Goal: Register for event/course

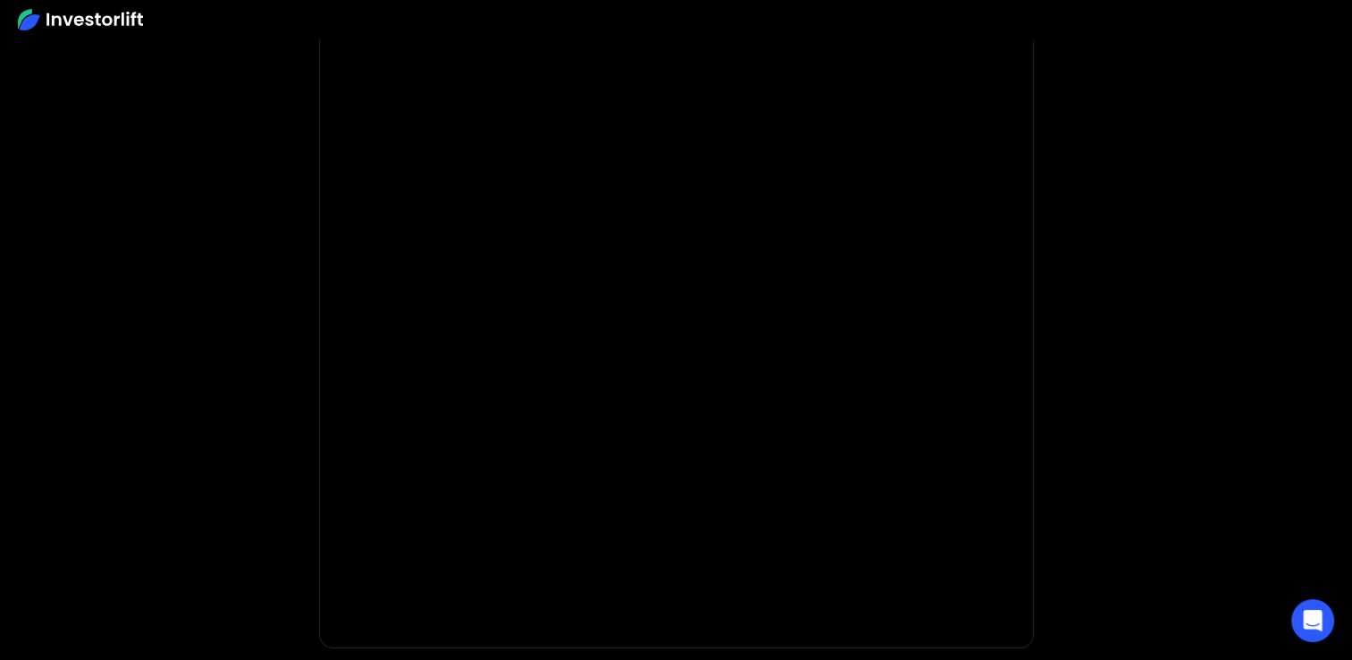
scroll to position [179, 0]
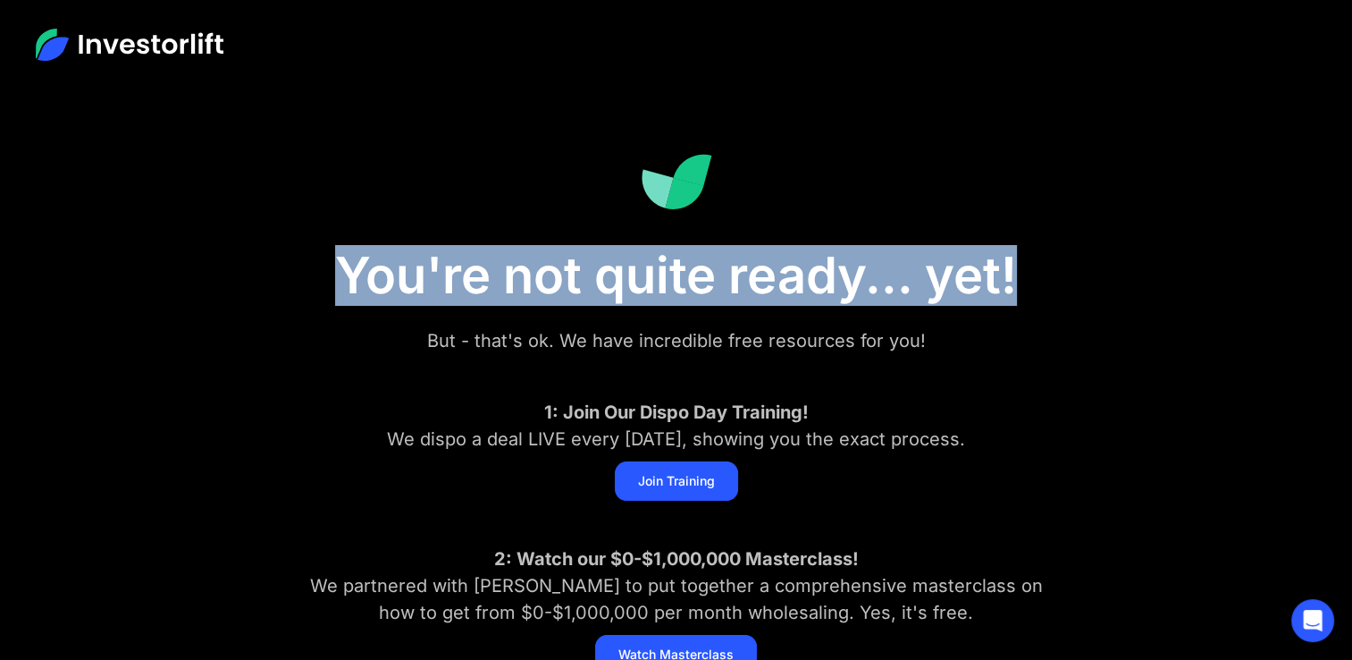
drag, startPoint x: 334, startPoint y: 285, endPoint x: 1014, endPoint y: 283, distance: 680.1
click at [1014, 283] on h1 "You're not quite ready... yet!" at bounding box center [677, 276] width 894 height 60
click at [313, 252] on h1 "You're not quite ready... yet!" at bounding box center [677, 276] width 894 height 60
drag, startPoint x: 389, startPoint y: 265, endPoint x: 1033, endPoint y: 265, distance: 644.3
click at [1033, 265] on h1 "You're not quite ready... yet!" at bounding box center [677, 276] width 894 height 60
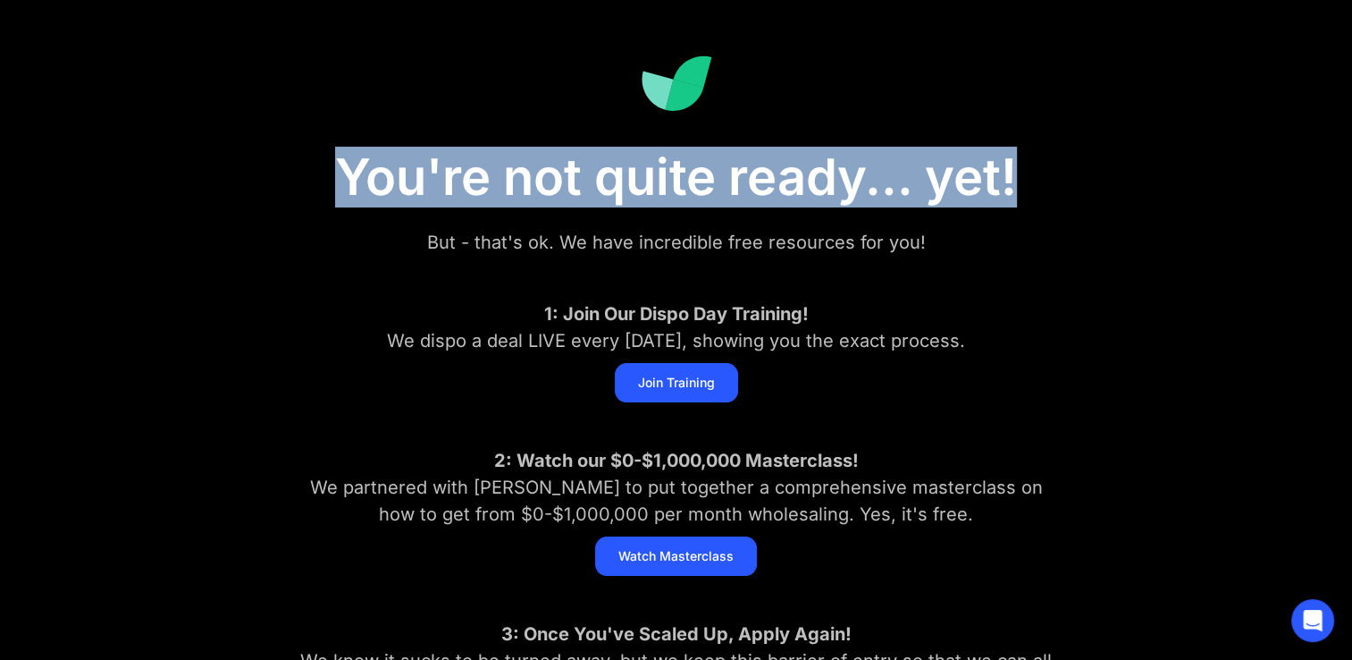
scroll to position [89, 0]
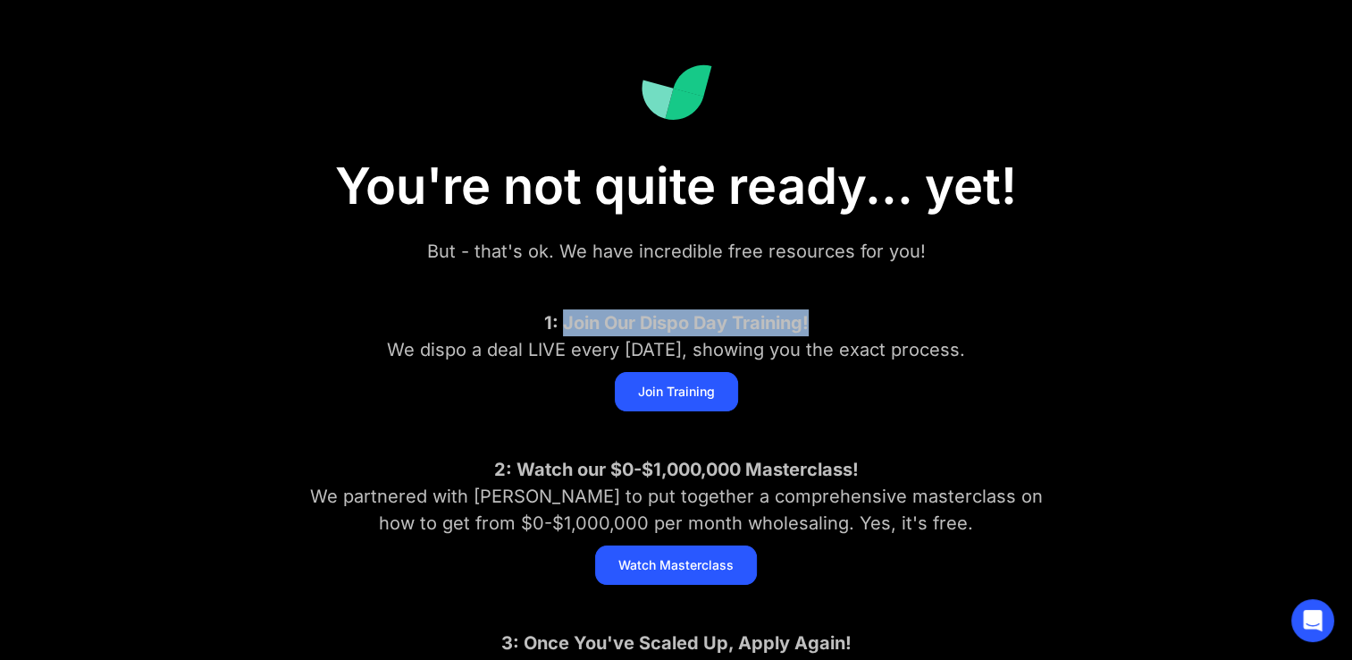
drag, startPoint x: 565, startPoint y: 324, endPoint x: 904, endPoint y: 318, distance: 339.6
click at [904, 318] on div "1: Join Our Dispo Day Training! We dispo a deal LIVE every Wednesday, showing y…" at bounding box center [676, 336] width 769 height 54
drag, startPoint x: 365, startPoint y: 348, endPoint x: 1014, endPoint y: 338, distance: 649.8
click at [1014, 338] on div "1: Join Our Dispo Day Training! We dispo a deal LIVE every Wednesday, showing y…" at bounding box center [676, 336] width 769 height 54
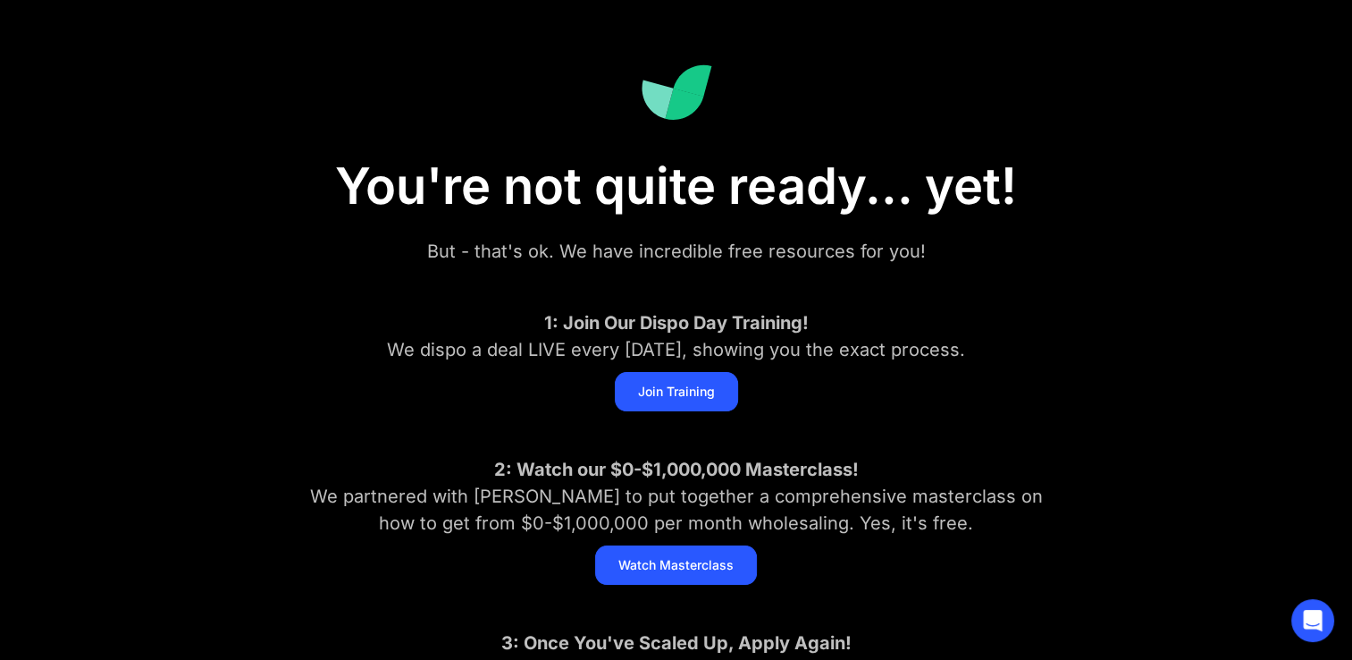
click at [836, 396] on div "Apply to IL Join Training" at bounding box center [677, 391] width 894 height 39
drag, startPoint x: 364, startPoint y: 348, endPoint x: 1050, endPoint y: 347, distance: 686.3
click at [1050, 347] on div "1: Join Our Dispo Day Training! We dispo a deal LIVE every Wednesday, showing y…" at bounding box center [676, 336] width 769 height 54
